Goal: Task Accomplishment & Management: Complete application form

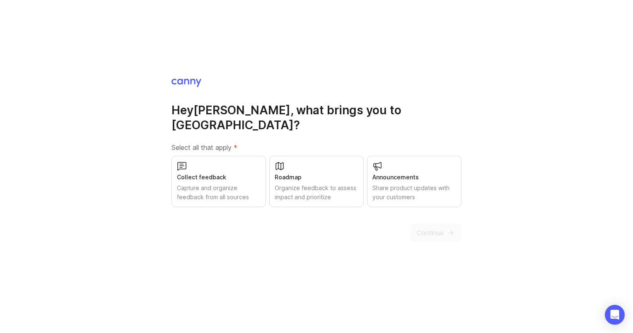
click at [244, 173] on div "Collect feedback" at bounding box center [219, 177] width 84 height 9
click at [313, 173] on div "Roadmap" at bounding box center [316, 177] width 84 height 9
click at [412, 183] on div "Share product updates with your customers" at bounding box center [414, 192] width 84 height 18
click at [432, 228] on span "Continue" at bounding box center [429, 233] width 27 height 10
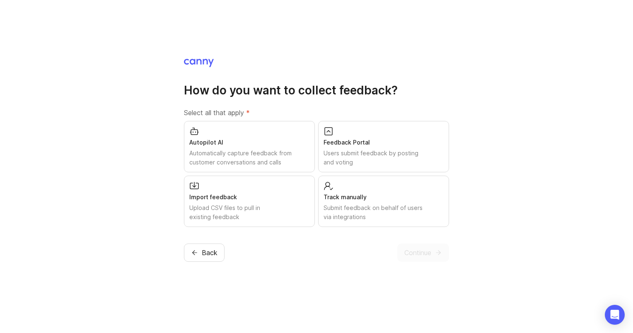
click at [389, 143] on div "Feedback Portal" at bounding box center [383, 142] width 120 height 9
click at [280, 161] on div "Automatically capture feedback from customer conversations and calls" at bounding box center [249, 158] width 120 height 18
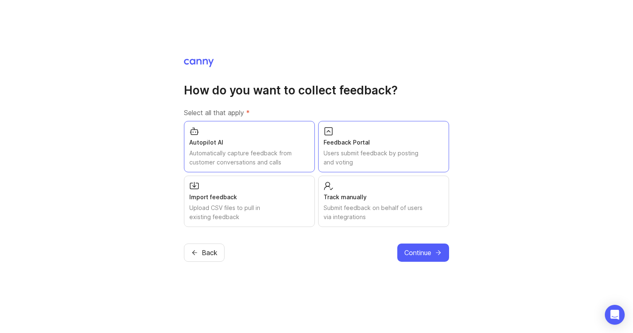
click at [275, 193] on div "Import feedback" at bounding box center [249, 196] width 120 height 9
click at [363, 200] on div "Track manually" at bounding box center [383, 196] width 120 height 9
click at [434, 249] on button "Continue" at bounding box center [423, 252] width 52 height 18
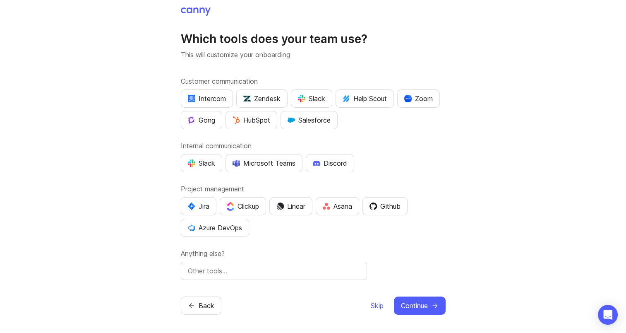
click at [316, 116] on div "Salesforce" at bounding box center [309, 120] width 43 height 10
click at [273, 161] on div "Microsoft Teams" at bounding box center [264, 163] width 63 height 10
click at [290, 269] on input "text" at bounding box center [274, 271] width 172 height 10
click at [417, 305] on span "Continue" at bounding box center [414, 306] width 27 height 10
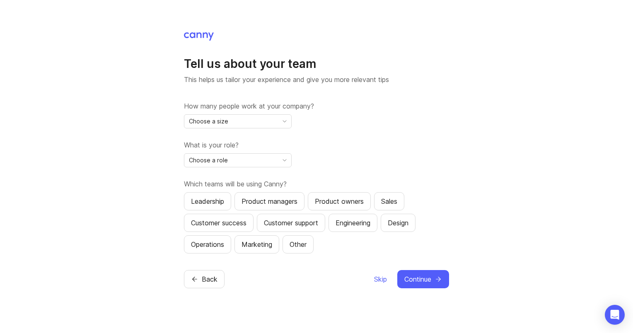
click at [279, 122] on icon "toggle icon" at bounding box center [284, 121] width 13 height 7
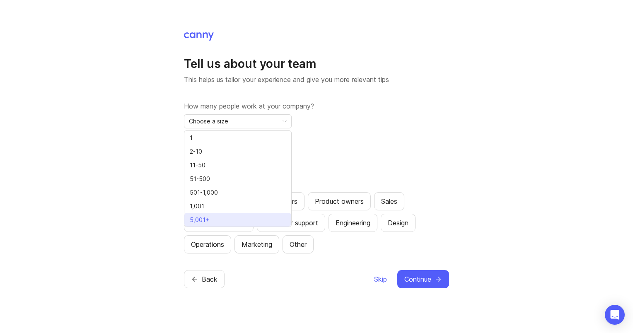
click at [252, 224] on li "5,001+" at bounding box center [237, 220] width 107 height 14
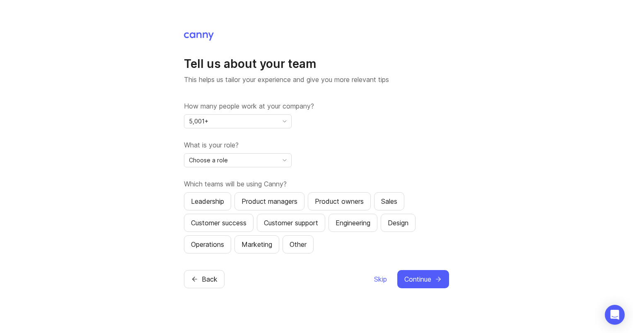
click at [269, 158] on div "Choose a role" at bounding box center [231, 160] width 94 height 13
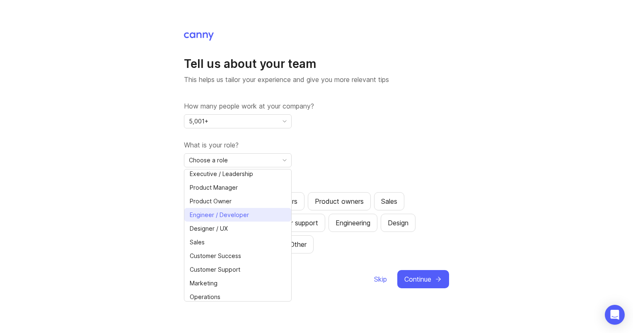
scroll to position [17, 0]
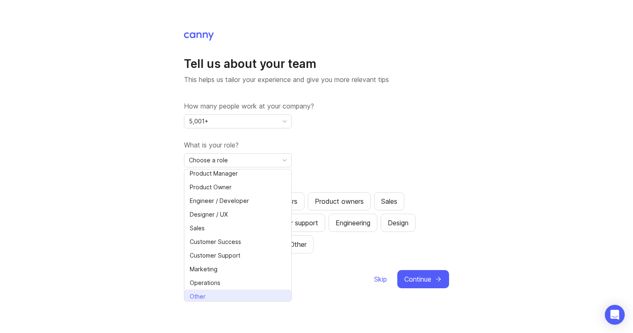
click at [224, 293] on li "Other" at bounding box center [237, 296] width 107 height 14
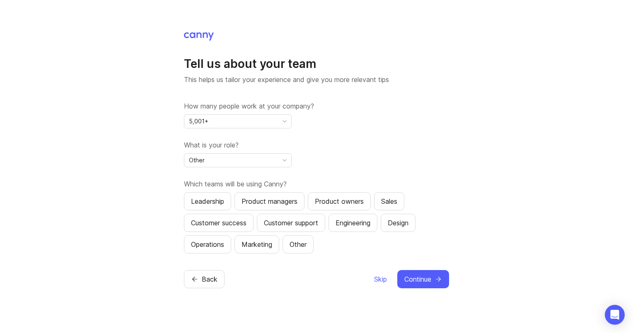
click at [294, 203] on div "Product managers" at bounding box center [269, 201] width 56 height 10
click at [338, 207] on button "Product owners" at bounding box center [339, 201] width 63 height 18
click at [393, 204] on div "Sales" at bounding box center [389, 201] width 16 height 10
click at [234, 224] on div "Customer success" at bounding box center [218, 223] width 55 height 10
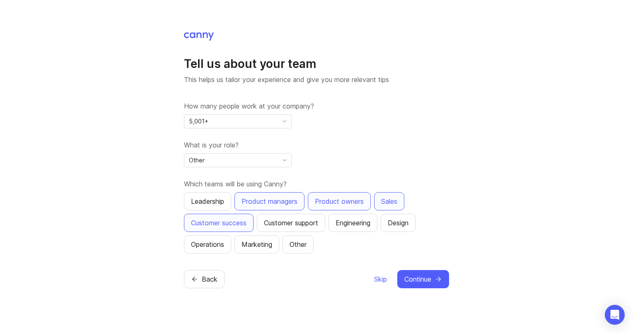
click at [219, 203] on div "Leadership" at bounding box center [207, 201] width 33 height 10
click at [357, 224] on div "Engineering" at bounding box center [352, 223] width 35 height 10
click at [288, 221] on div "Customer support" at bounding box center [291, 223] width 54 height 10
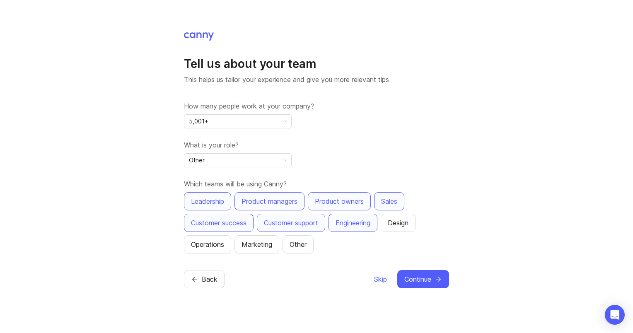
click at [210, 244] on div "Operations" at bounding box center [207, 244] width 33 height 10
click at [431, 276] on span "Continue" at bounding box center [417, 279] width 27 height 10
